Goal: Check status: Check status

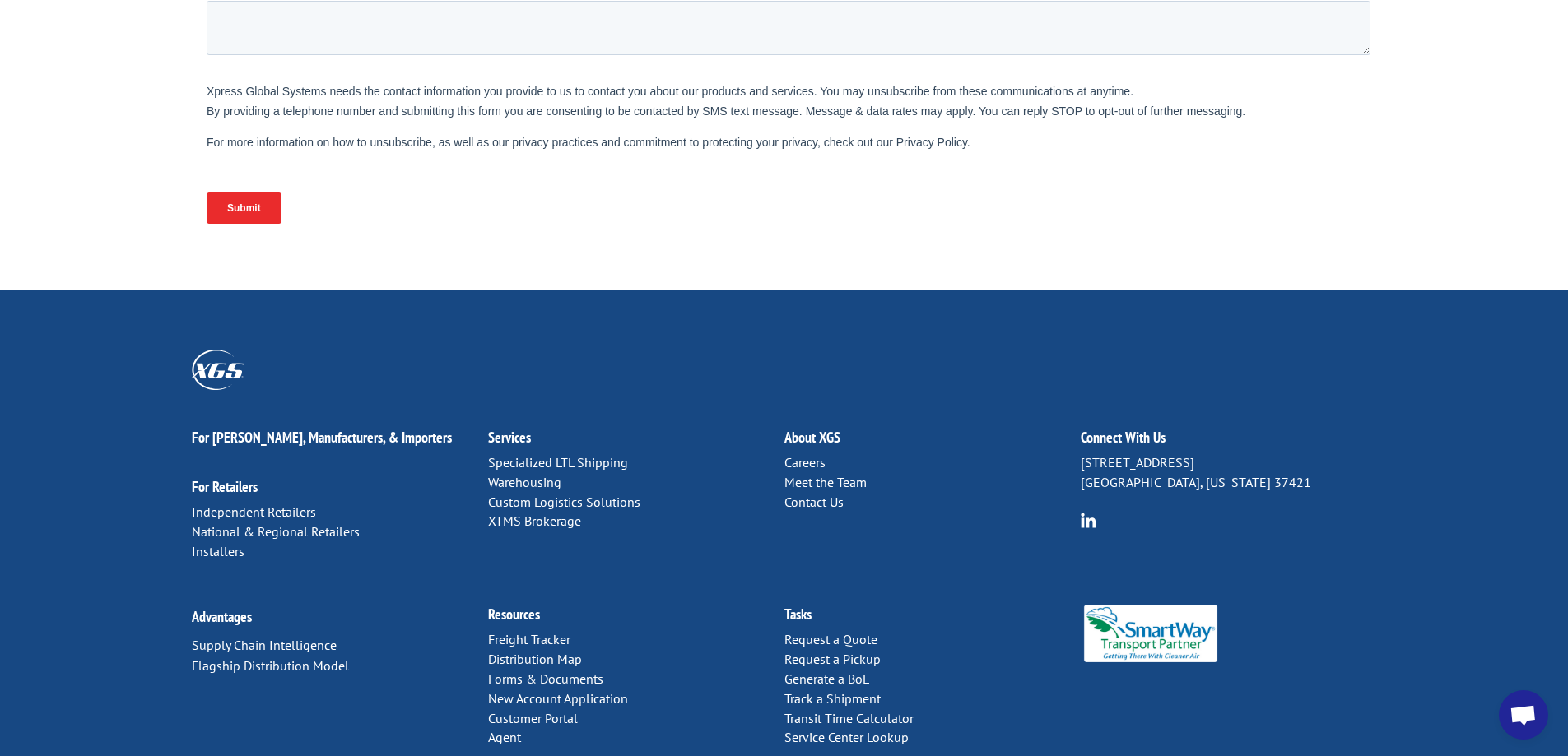
scroll to position [669, 0]
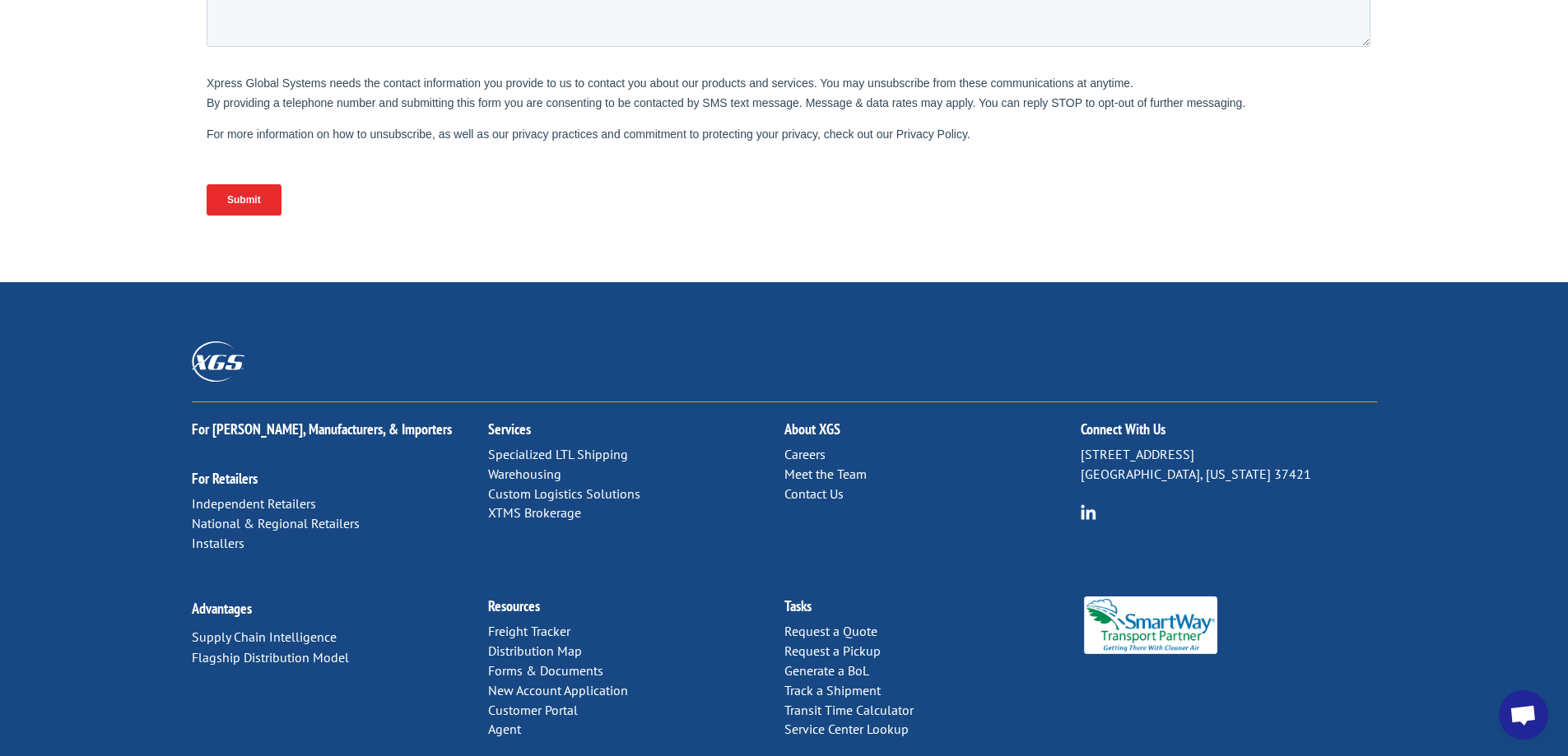
click at [564, 662] on link "Forms & Documents" at bounding box center [545, 671] width 115 height 17
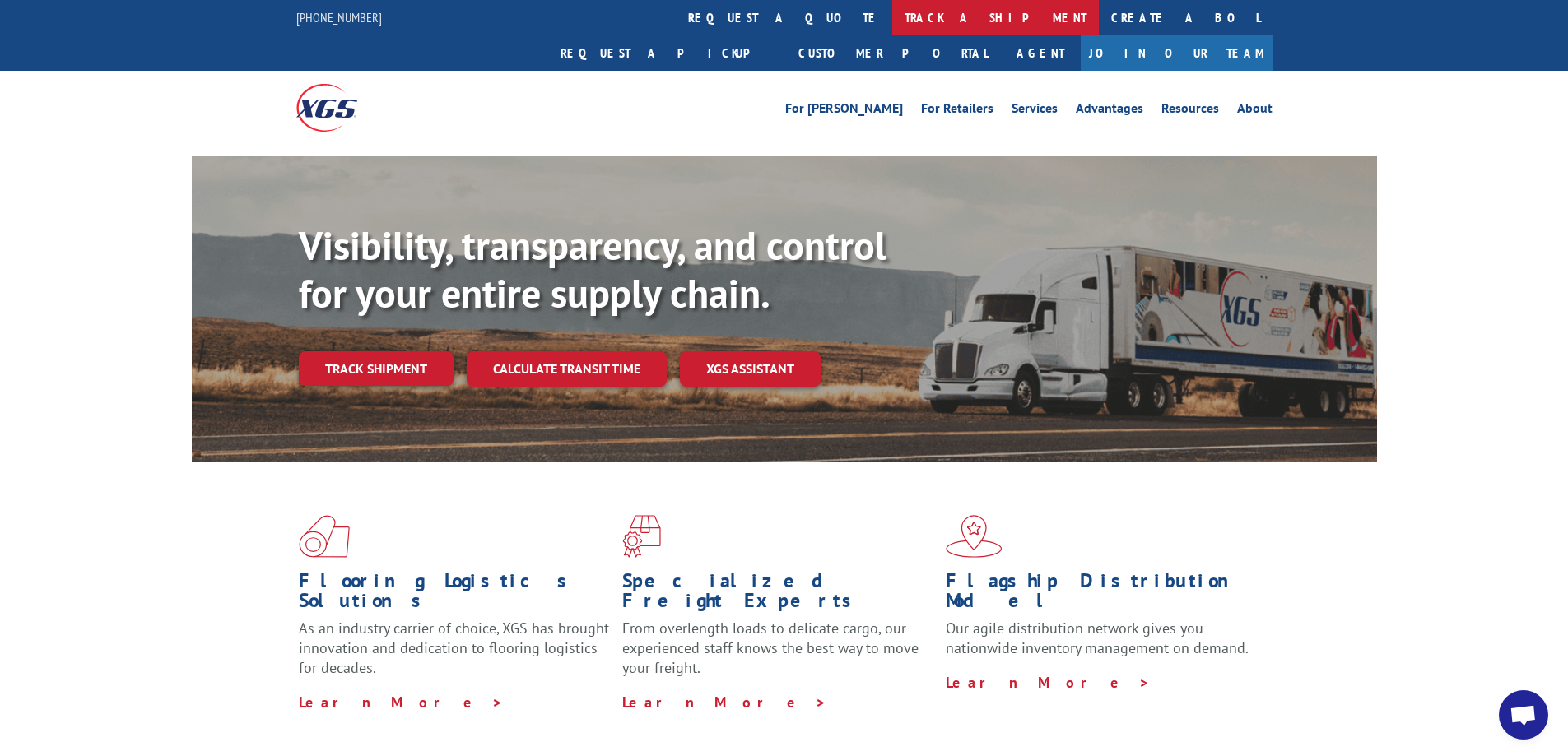
click at [892, 27] on link "track a shipment" at bounding box center [995, 17] width 206 height 36
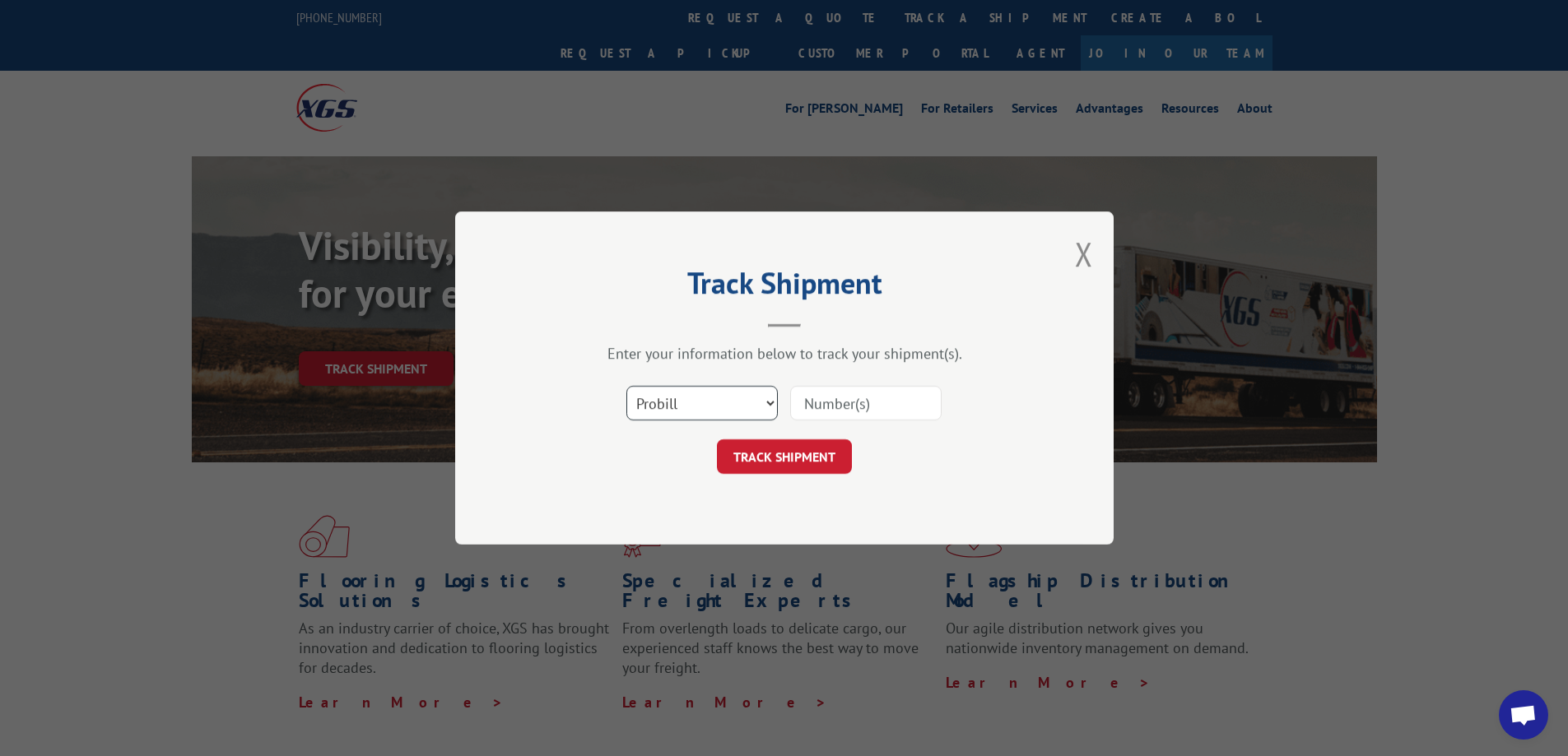
click at [766, 396] on select "Select category... Probill BOL PO" at bounding box center [702, 403] width 152 height 35
select select "bol"
click at [626, 386] on select "Select category... Probill BOL PO" at bounding box center [702, 403] width 152 height 35
click at [849, 409] on input at bounding box center [866, 403] width 152 height 35
paste input "1702349721"
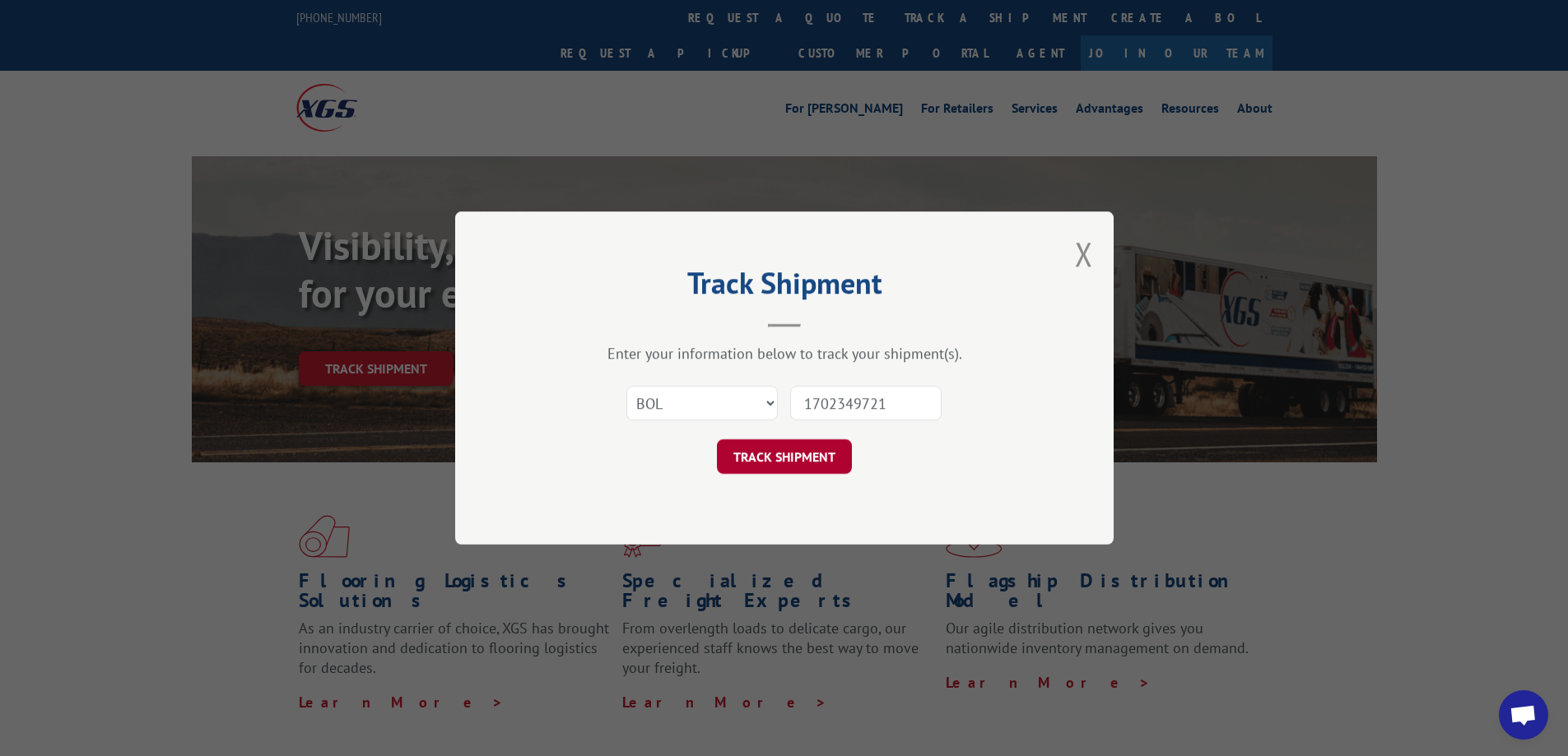
type input "1702349721"
click at [796, 456] on button "TRACK SHIPMENT" at bounding box center [784, 457] width 135 height 35
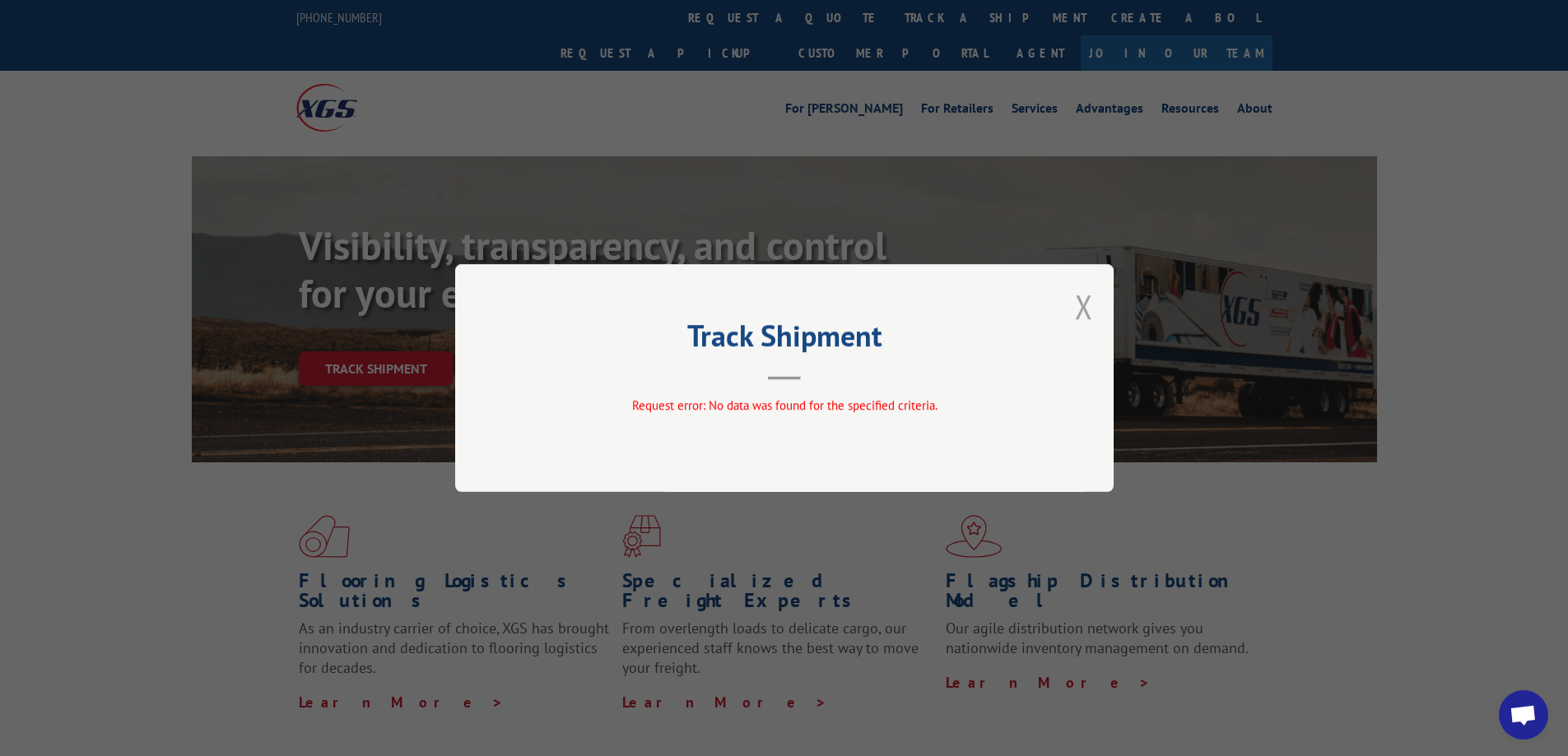
click at [1085, 313] on button "Close modal" at bounding box center [1084, 306] width 18 height 44
